Goal: Task Accomplishment & Management: Use online tool/utility

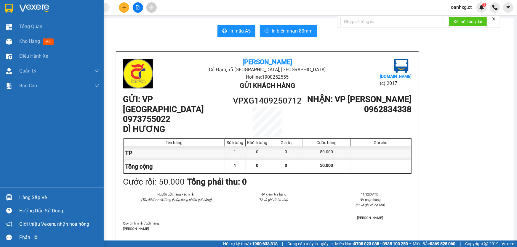
click at [15, 41] on div "Kho hàng mới" at bounding box center [52, 41] width 104 height 15
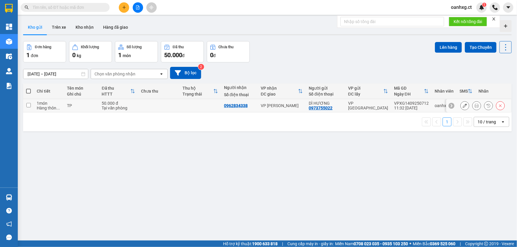
click at [26, 106] on td at bounding box center [28, 105] width 11 height 13
checkbox input "true"
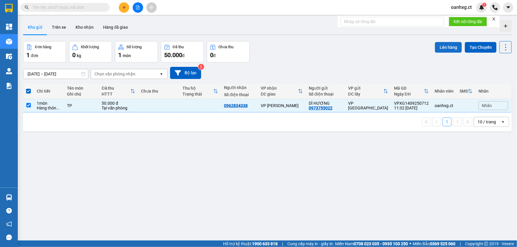
click at [447, 46] on button "Lên hàng" at bounding box center [448, 47] width 27 height 11
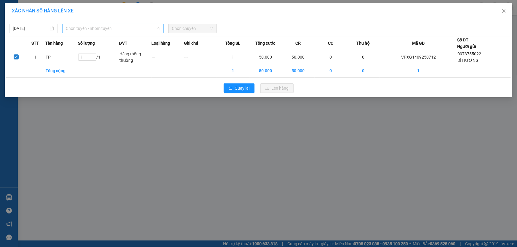
click at [95, 27] on span "Chọn tuyến - nhóm tuyến" at bounding box center [113, 28] width 94 height 9
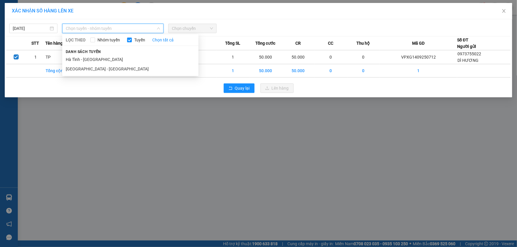
drag, startPoint x: 84, startPoint y: 59, endPoint x: 164, endPoint y: 30, distance: 85.5
click at [84, 59] on li "Hà Tĩnh - [GEOGRAPHIC_DATA]" at bounding box center [130, 59] width 136 height 9
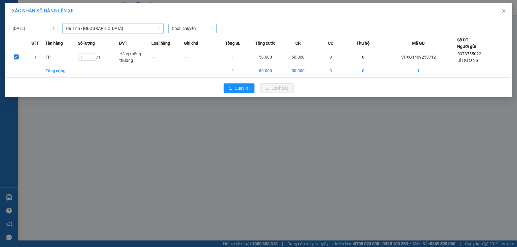
click at [182, 31] on span "Chọn chuyến" at bounding box center [192, 28] width 41 height 9
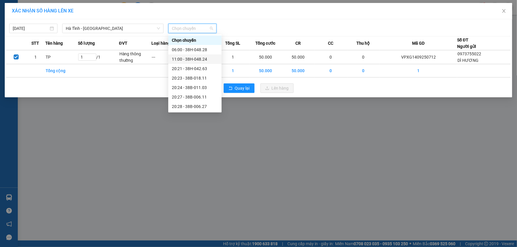
click at [205, 60] on div "11:00 - 38H-048.24" at bounding box center [195, 59] width 46 height 7
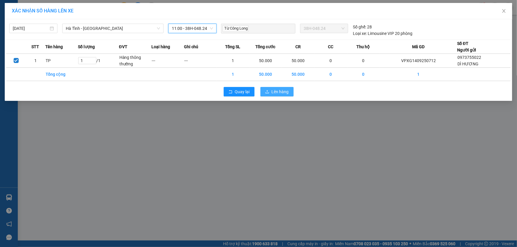
click at [278, 91] on span "Lên hàng" at bounding box center [280, 92] width 17 height 7
